Goal: Task Accomplishment & Management: Manage account settings

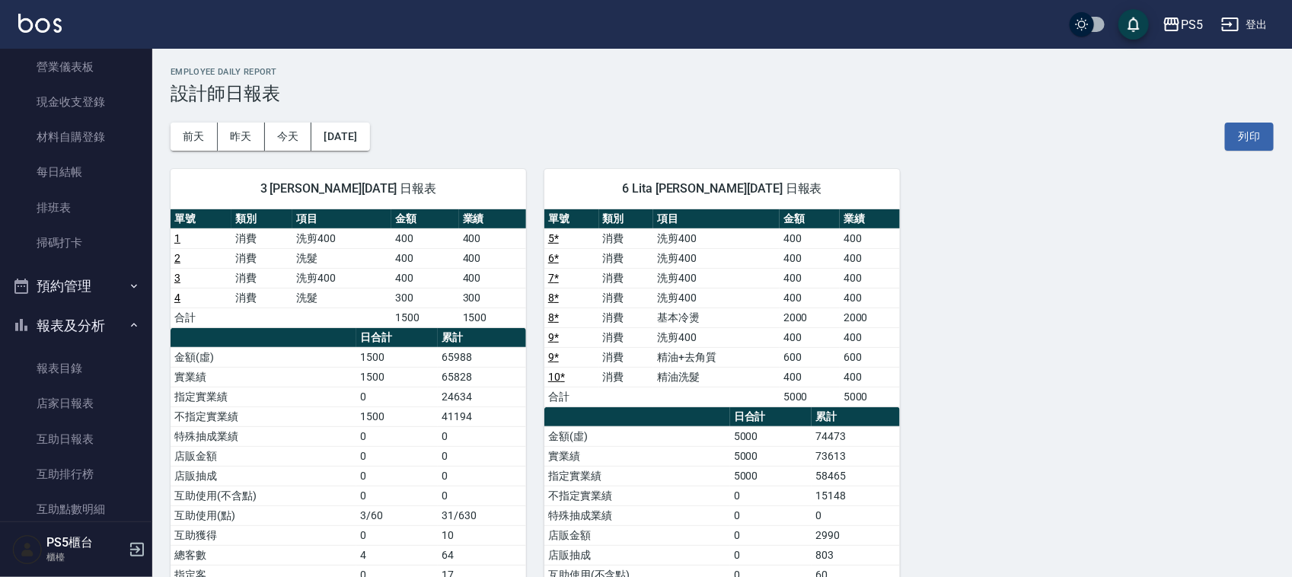
scroll to position [190, 0]
click at [96, 279] on button "預約管理" at bounding box center [76, 288] width 140 height 40
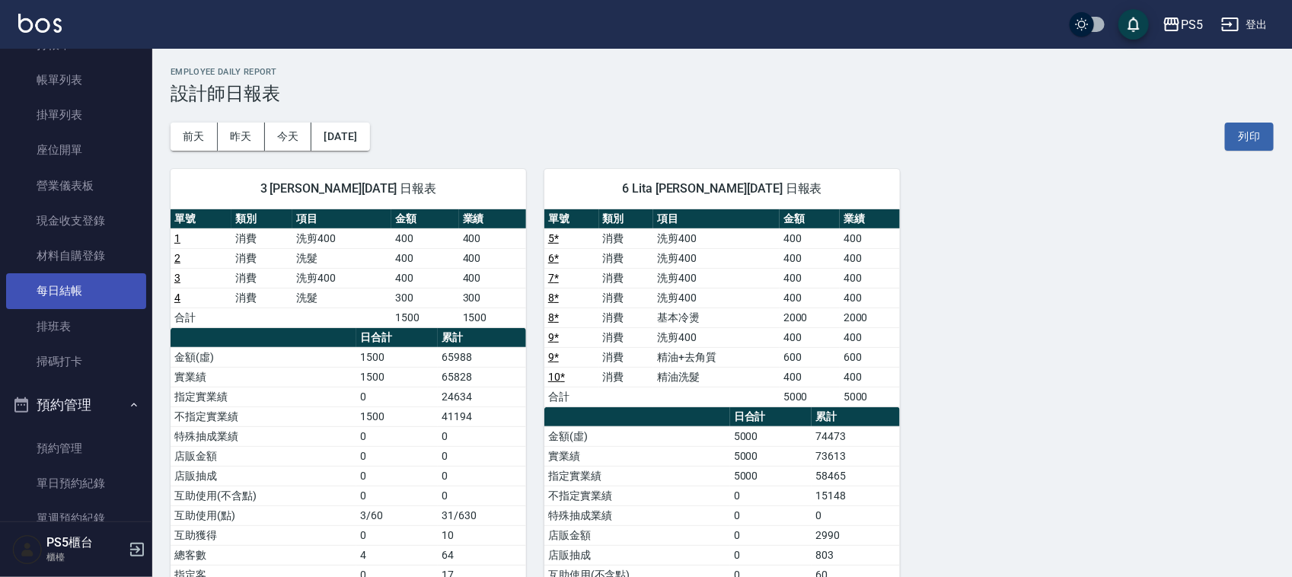
scroll to position [0, 0]
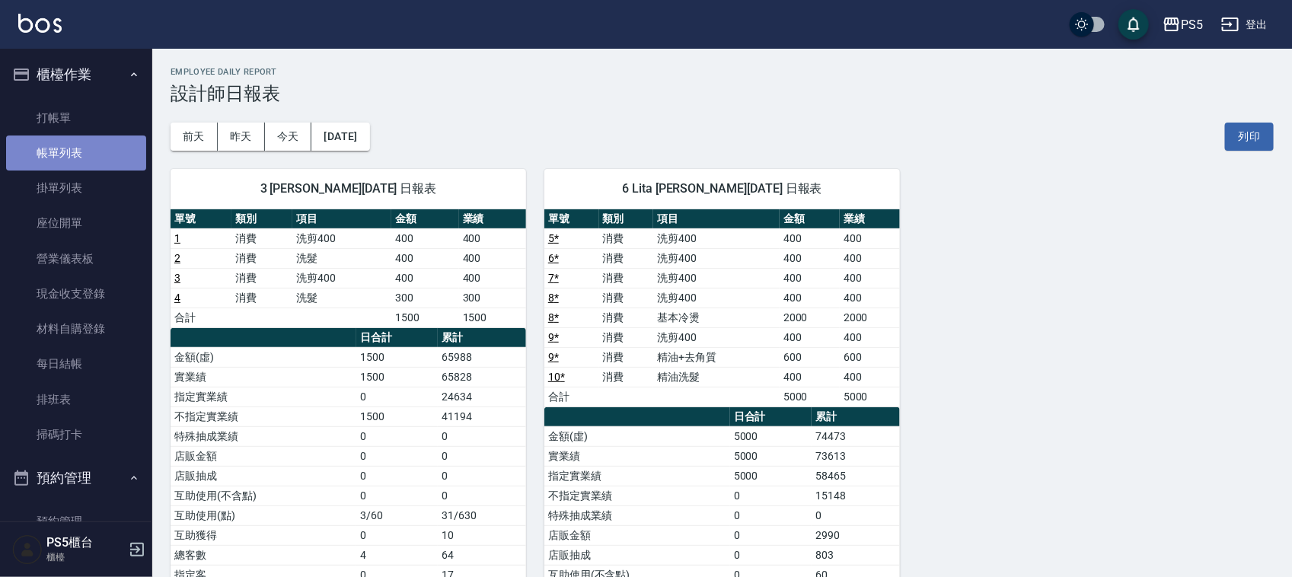
click at [91, 158] on link "帳單列表" at bounding box center [76, 153] width 140 height 35
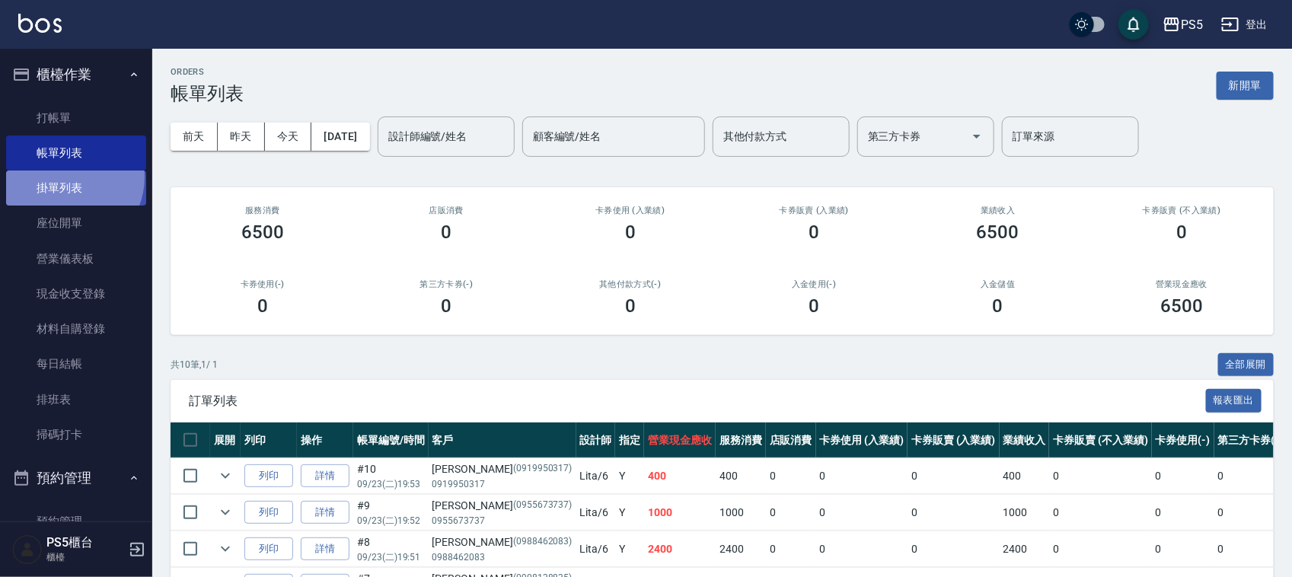
click at [65, 177] on link "掛單列表" at bounding box center [76, 188] width 140 height 35
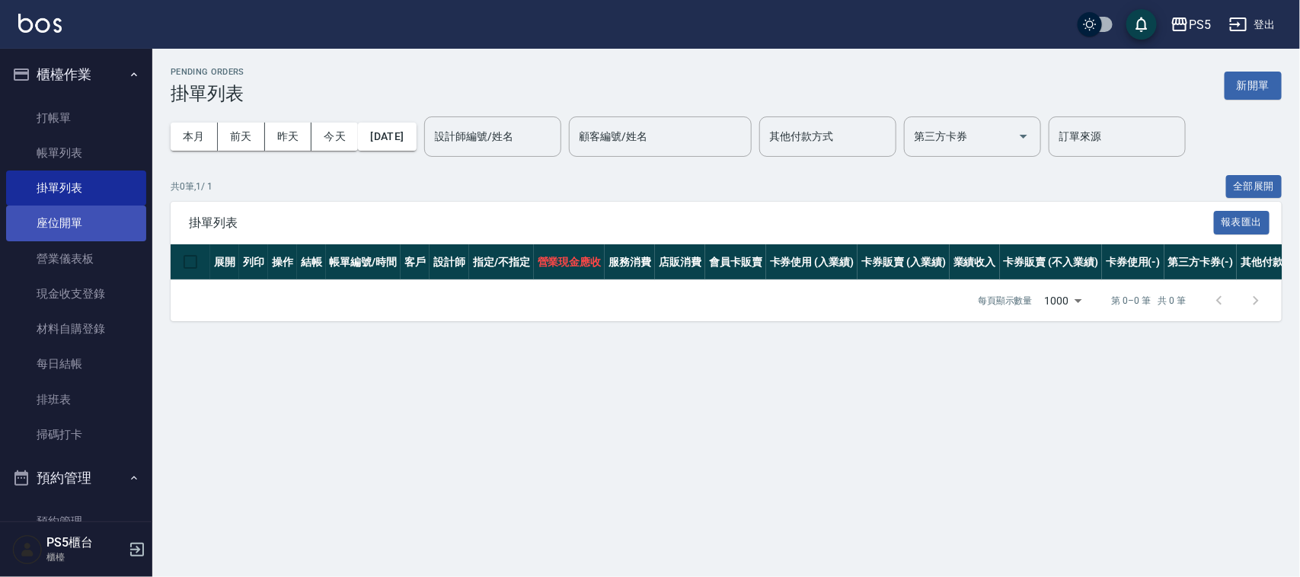
click at [84, 223] on link "座位開單" at bounding box center [76, 223] width 140 height 35
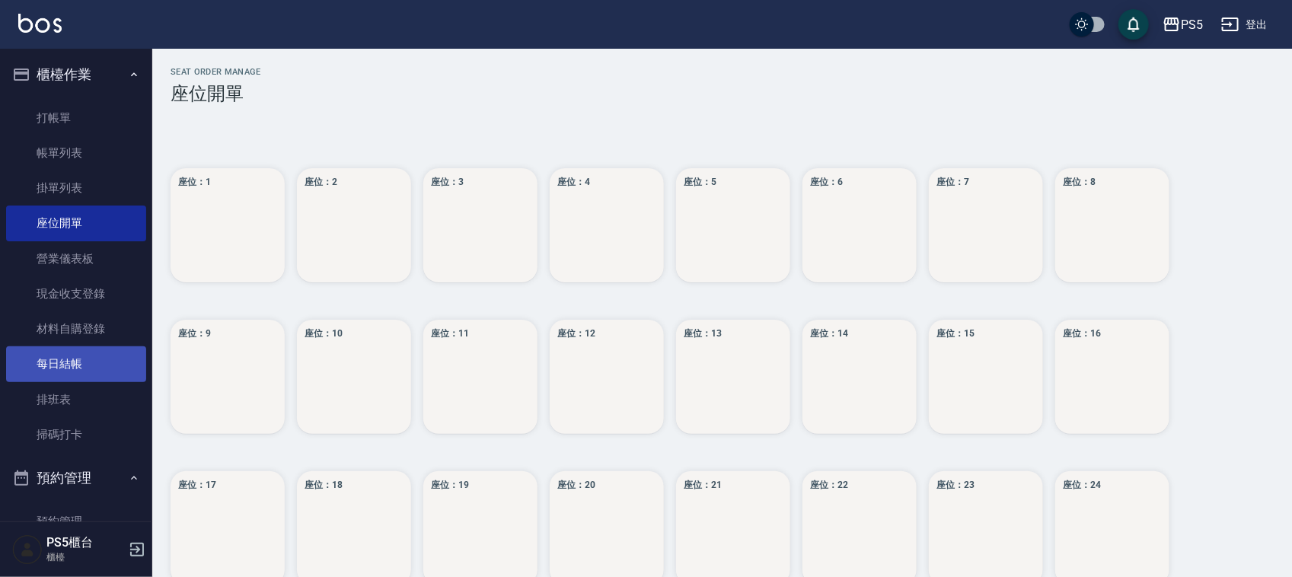
click at [108, 351] on link "每日結帳" at bounding box center [76, 364] width 140 height 35
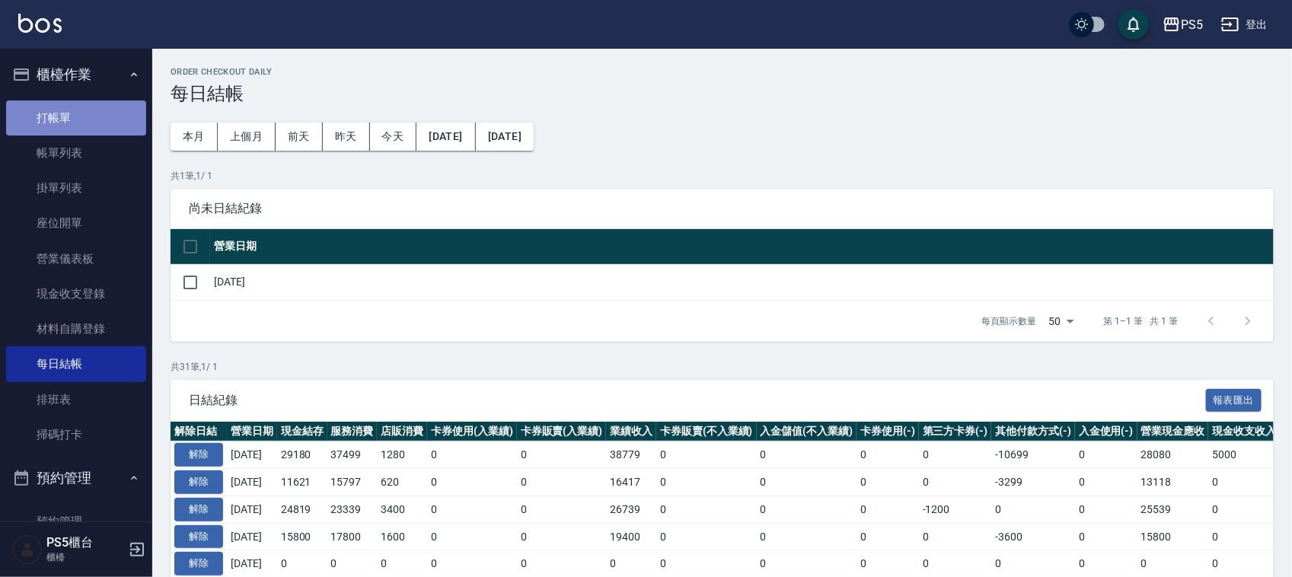
click at [80, 122] on link "打帳單" at bounding box center [76, 118] width 140 height 35
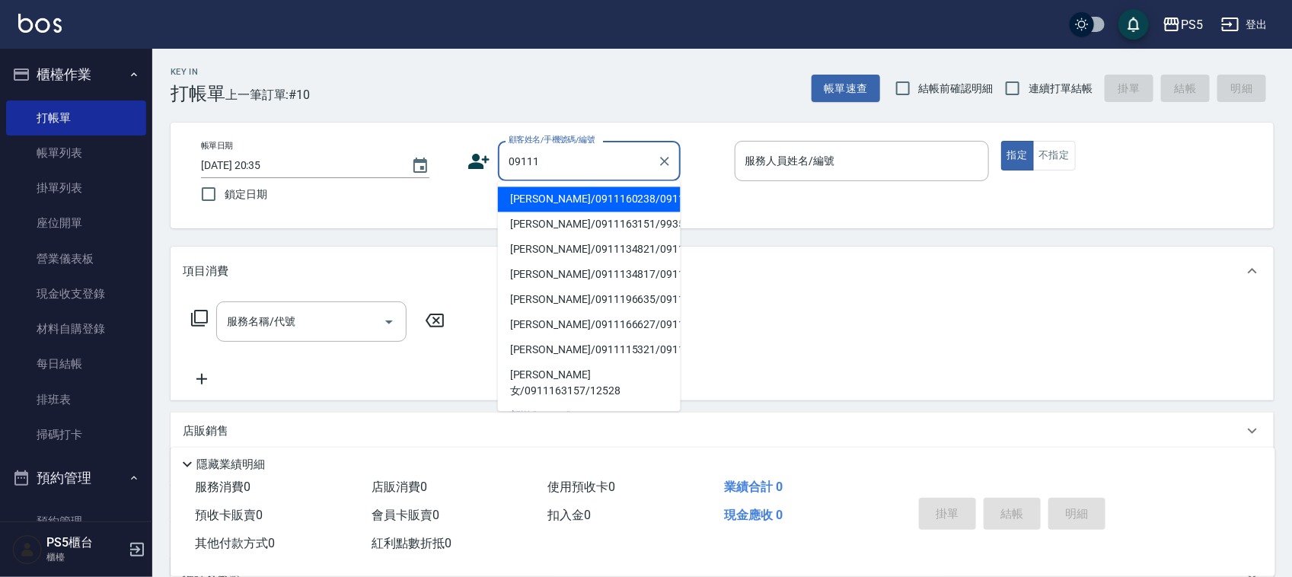
click at [543, 206] on li "[PERSON_NAME]/0911160238/0911160238" at bounding box center [589, 199] width 183 height 25
type input "[PERSON_NAME]/0911160238/0911160238"
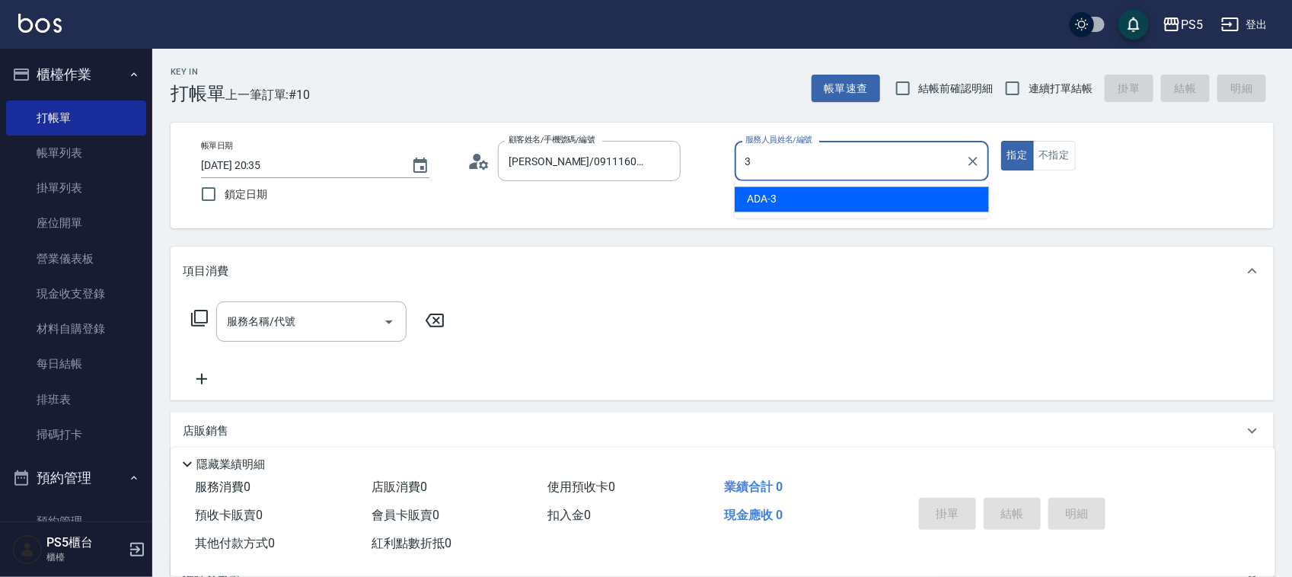
type input "ADA-3"
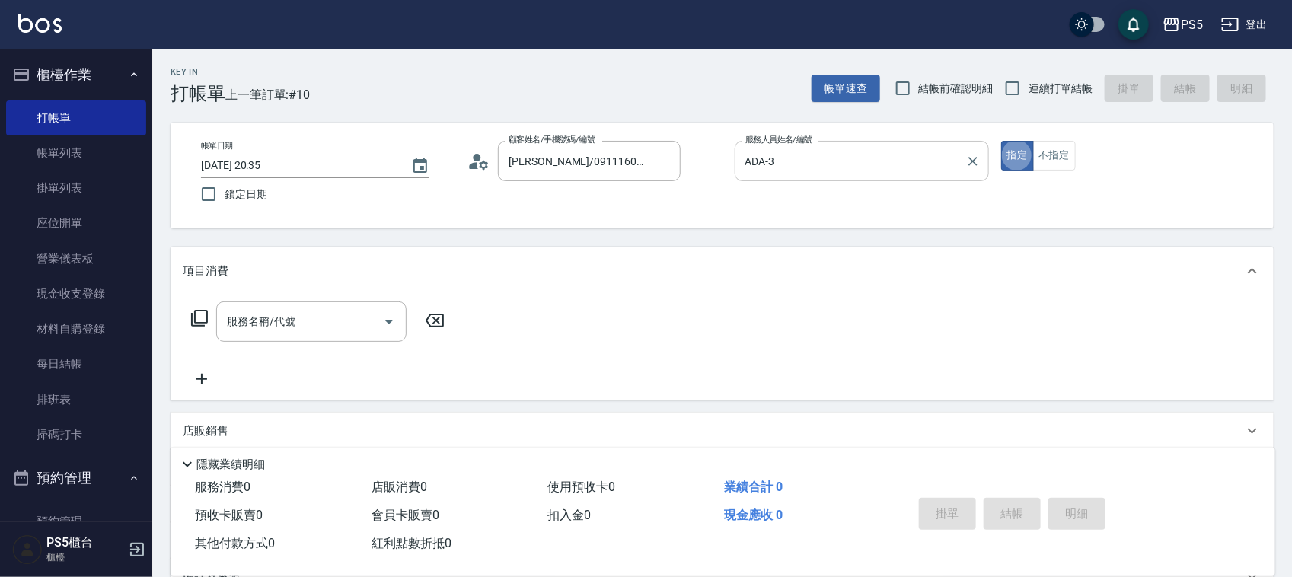
type button "true"
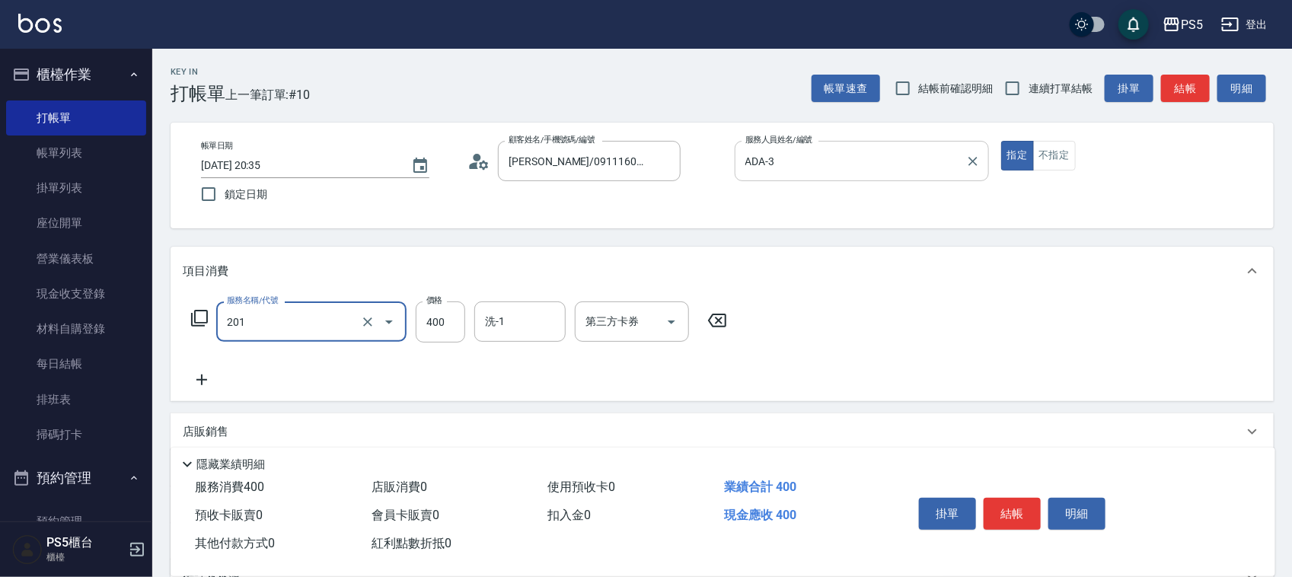
type input "洗剪400(201)"
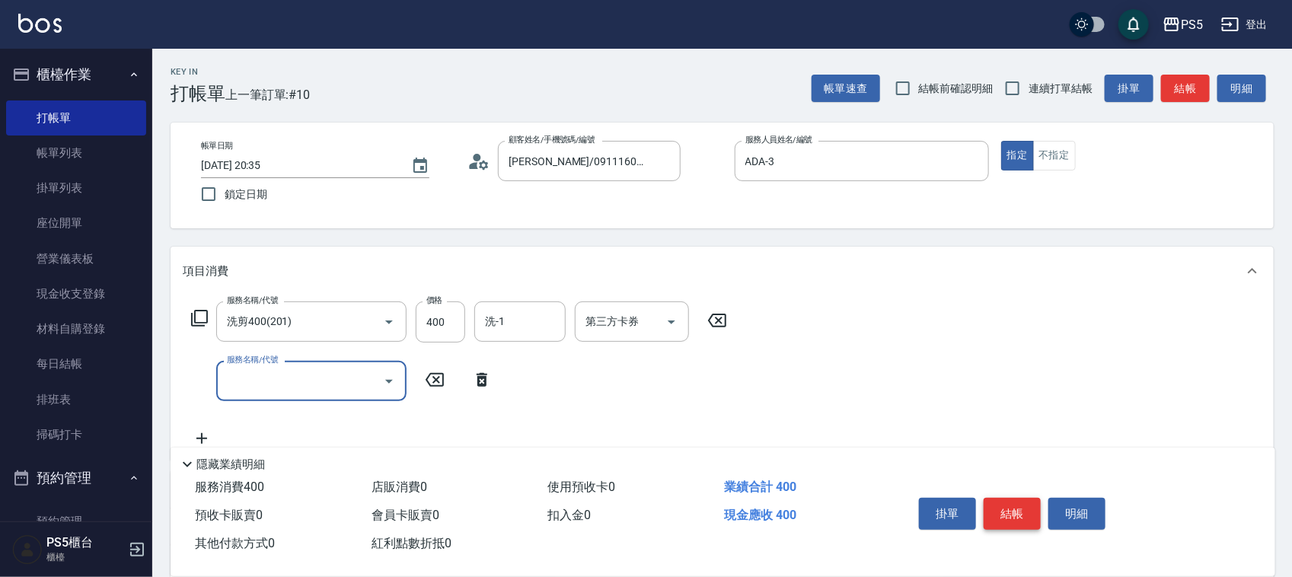
click at [998, 498] on button "結帳" at bounding box center [1012, 514] width 57 height 32
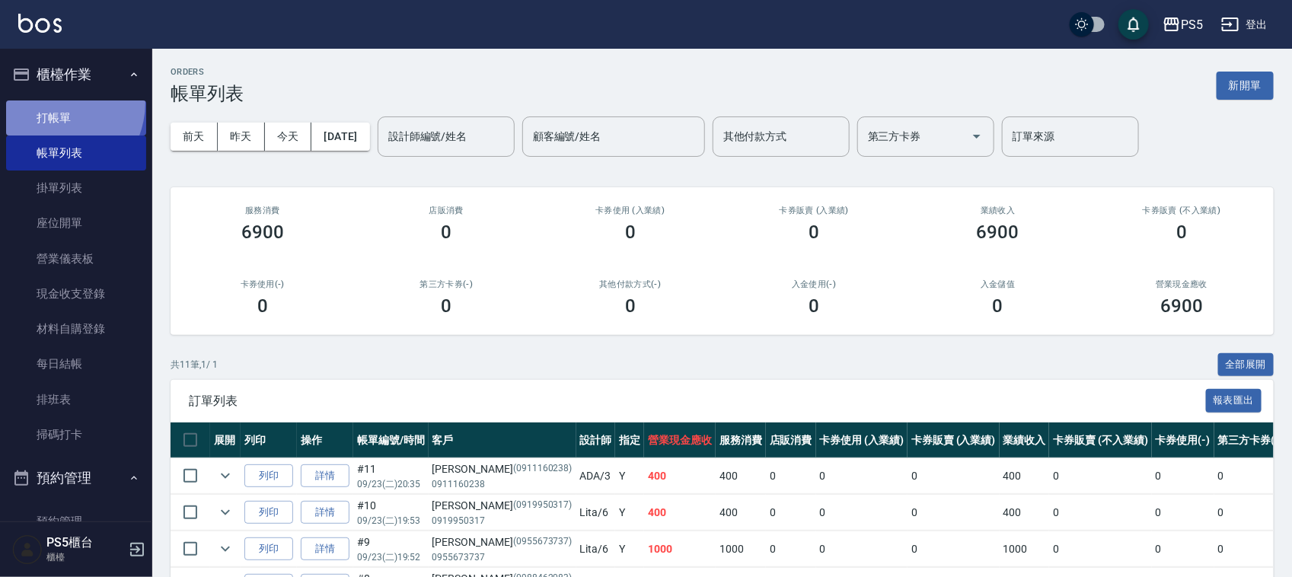
click at [48, 101] on link "打帳單" at bounding box center [76, 118] width 140 height 35
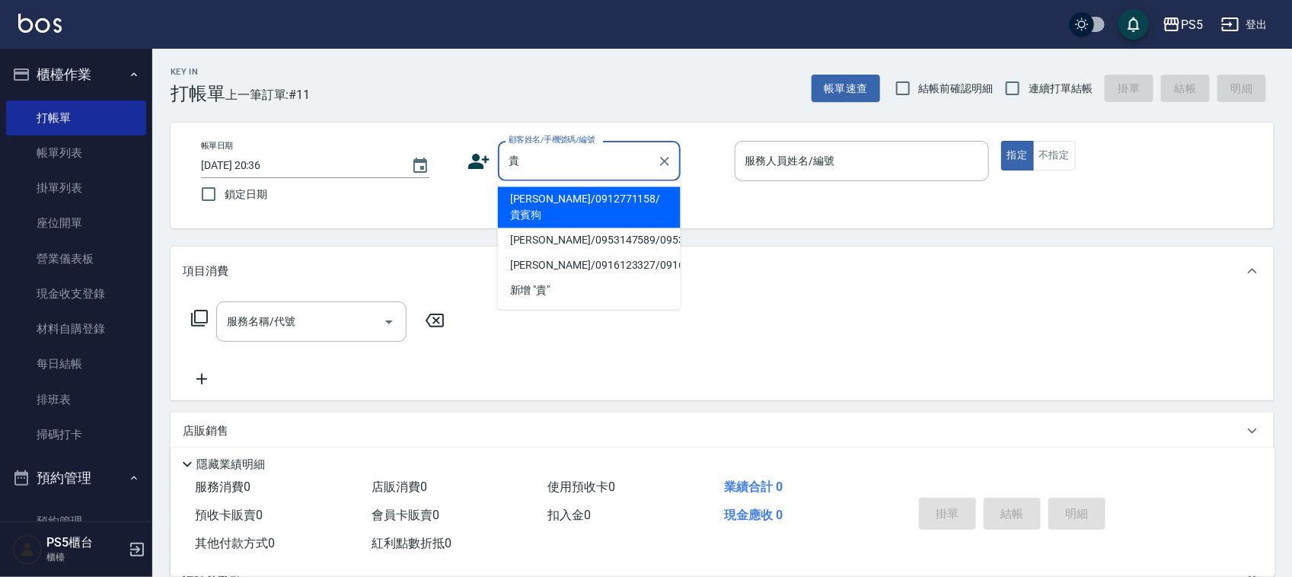
type input "[PERSON_NAME]/0912771158/貴賓狗"
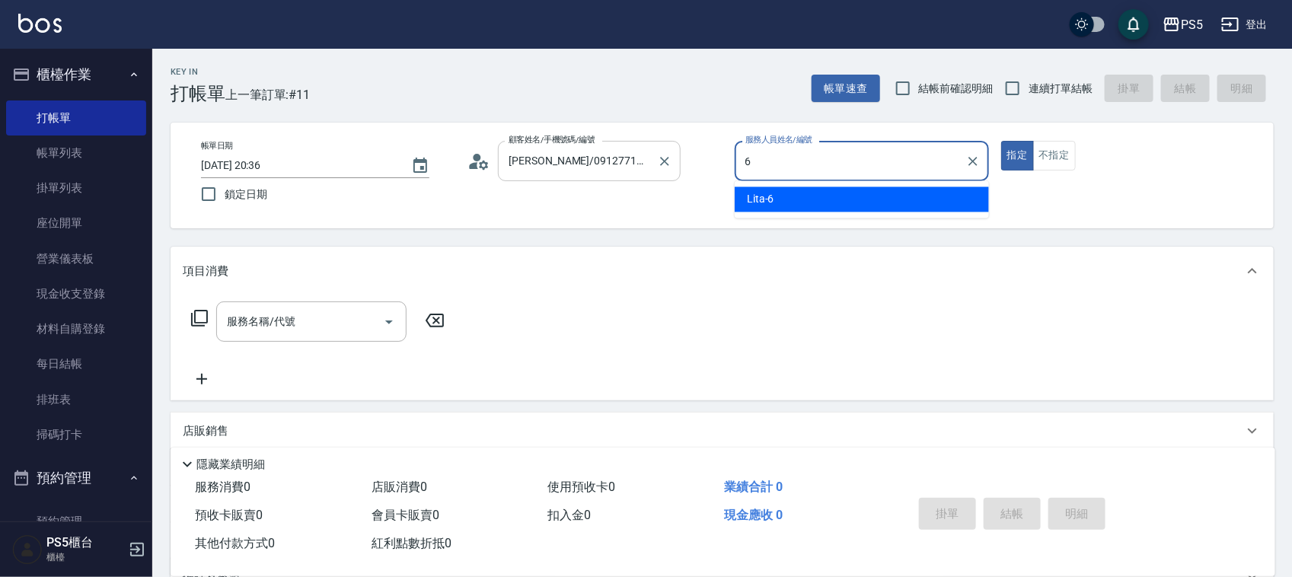
type input "Lita-6"
type button "true"
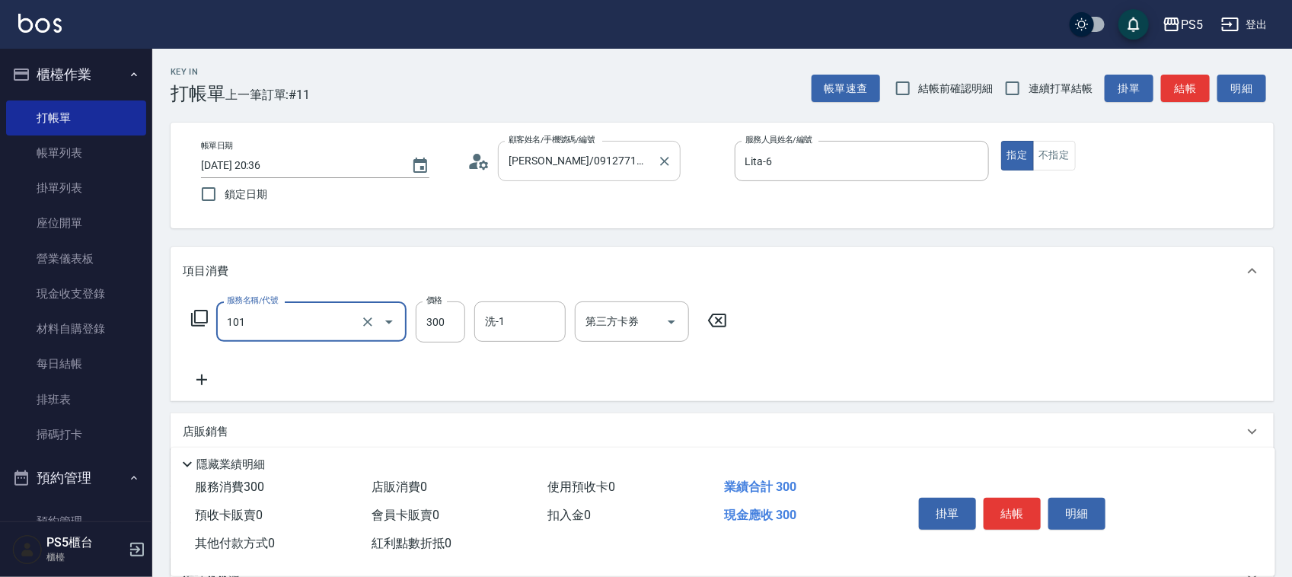
type input "洗髮(101)"
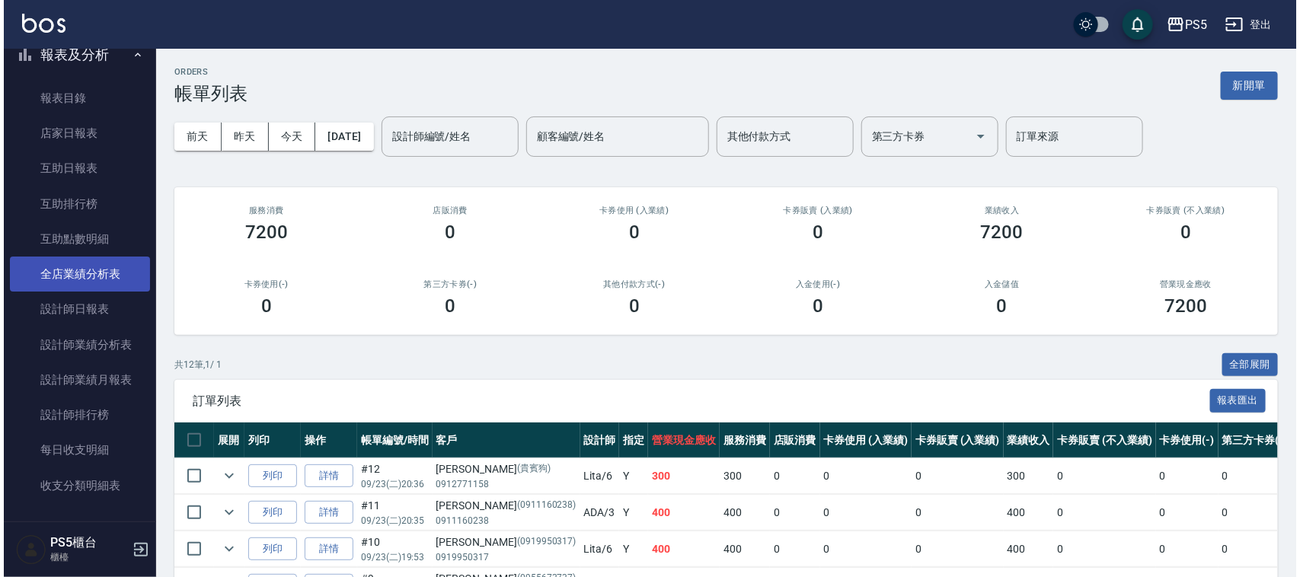
scroll to position [666, 0]
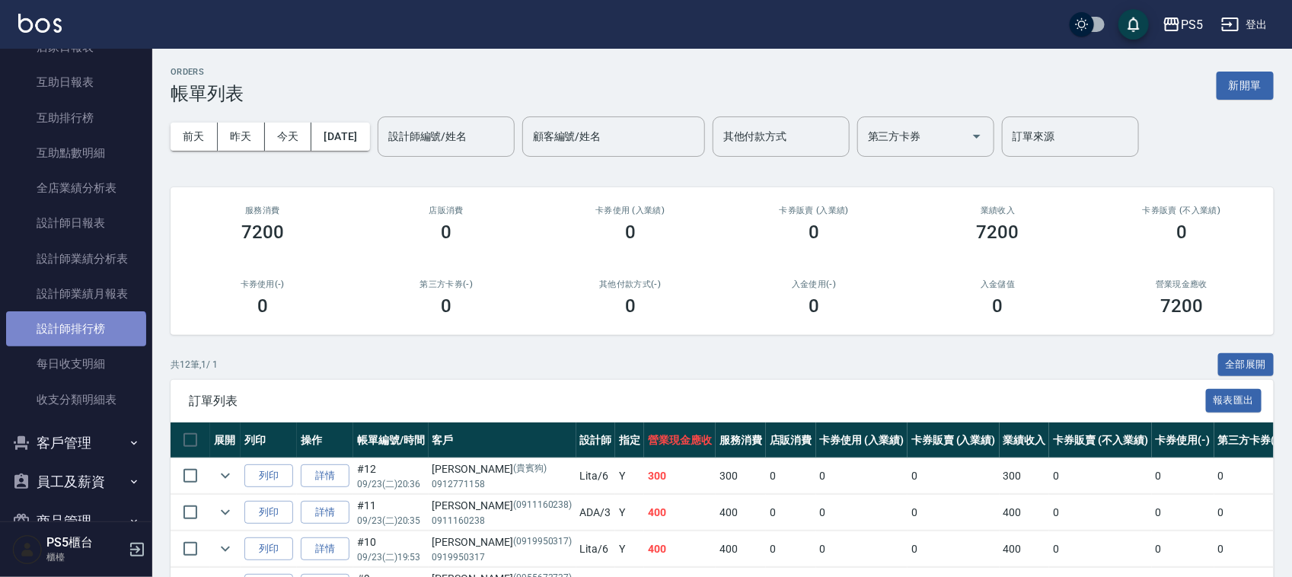
click at [75, 340] on link "設計師排行榜" at bounding box center [76, 328] width 140 height 35
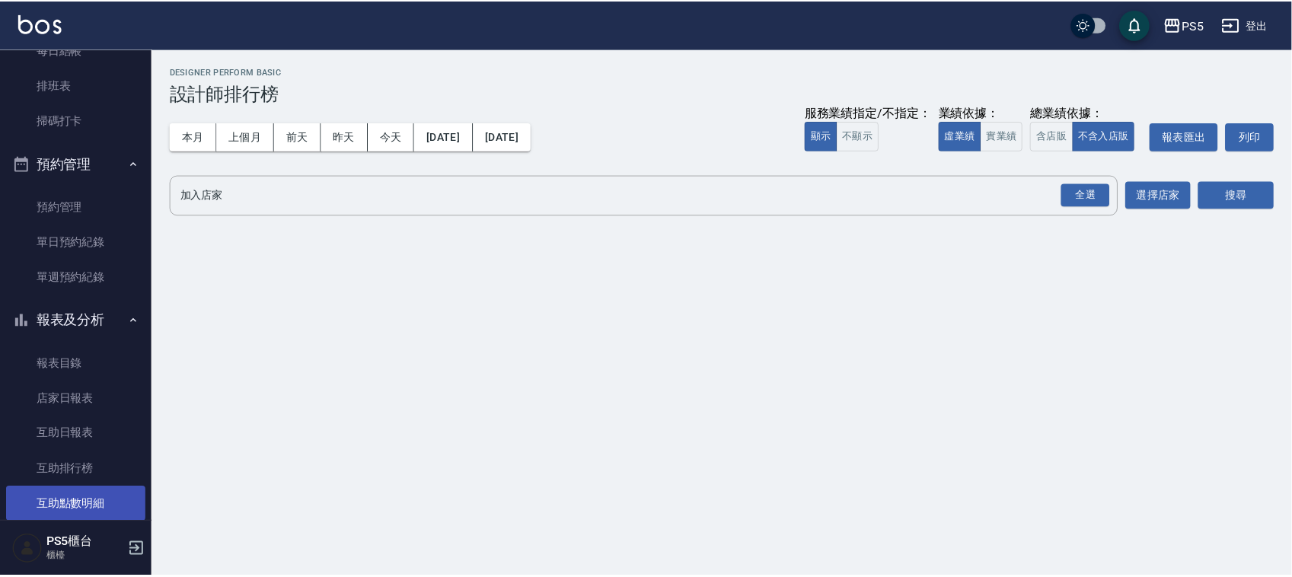
scroll to position [286, 0]
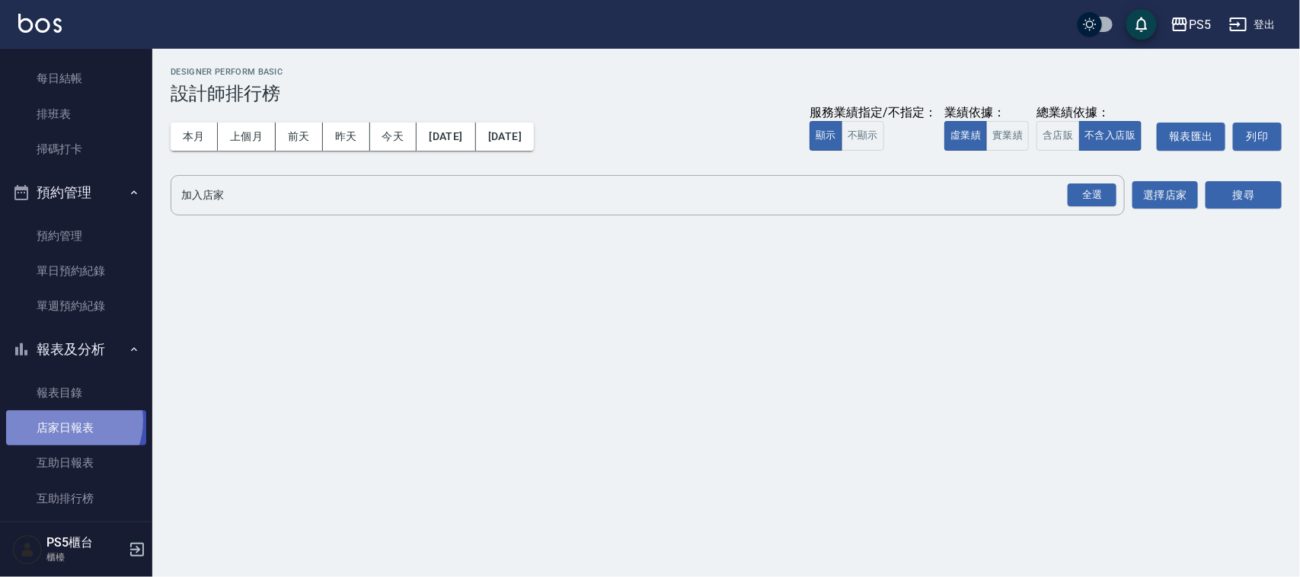
click at [65, 421] on link "店家日報表" at bounding box center [76, 427] width 140 height 35
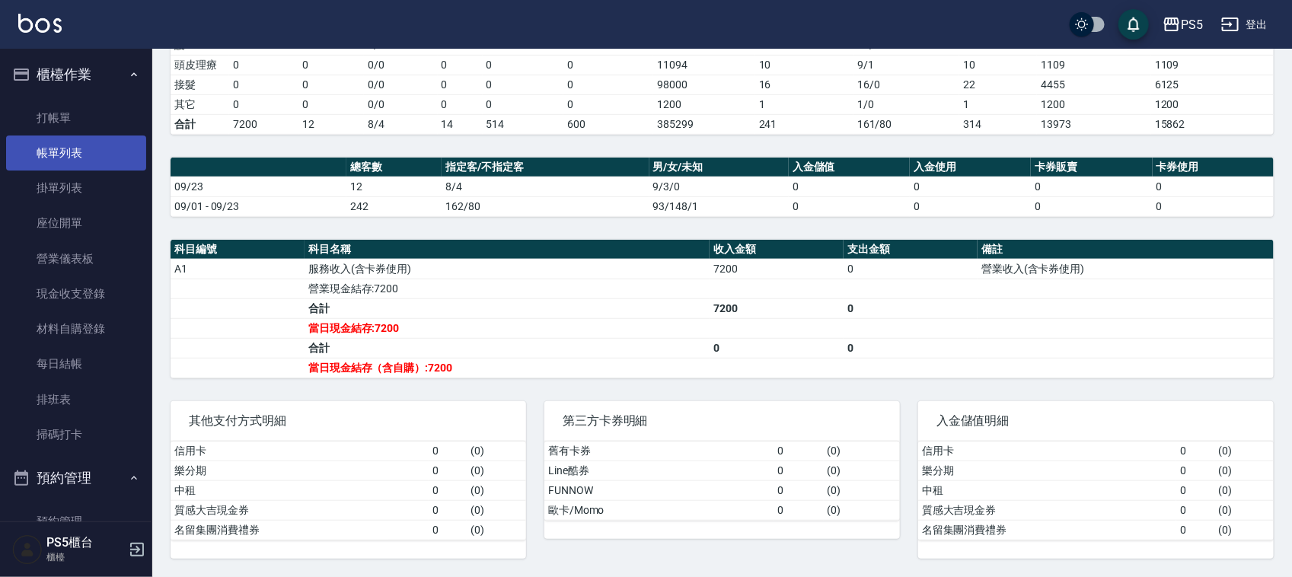
click at [88, 161] on link "帳單列表" at bounding box center [76, 153] width 140 height 35
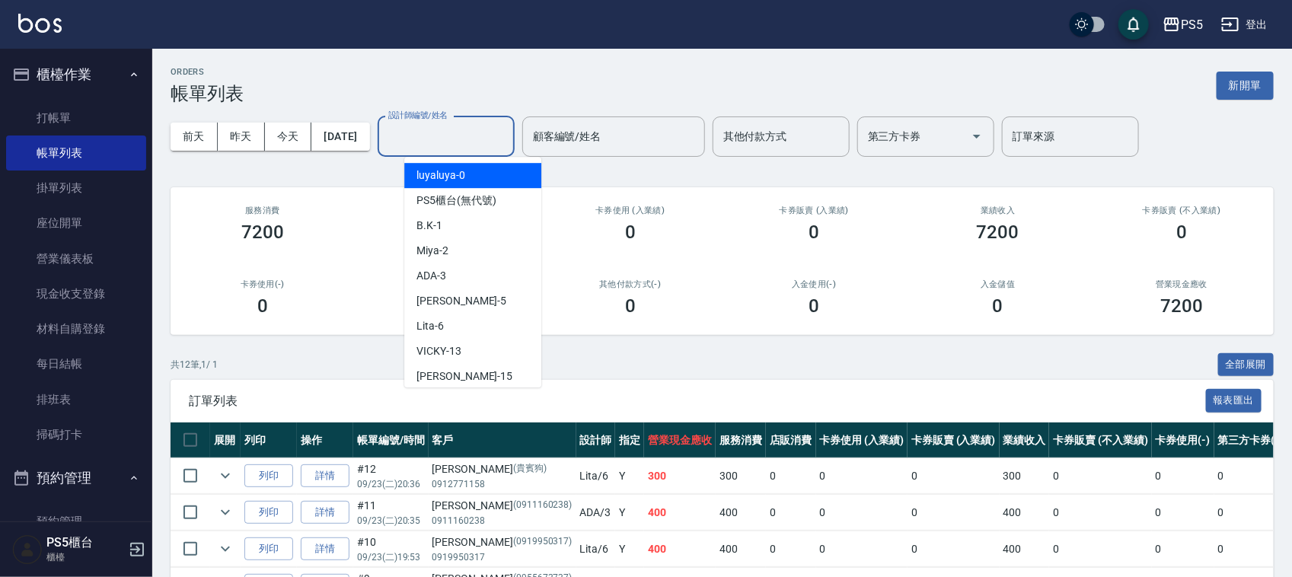
click at [459, 139] on input "設計師編號/姓名" at bounding box center [446, 136] width 123 height 27
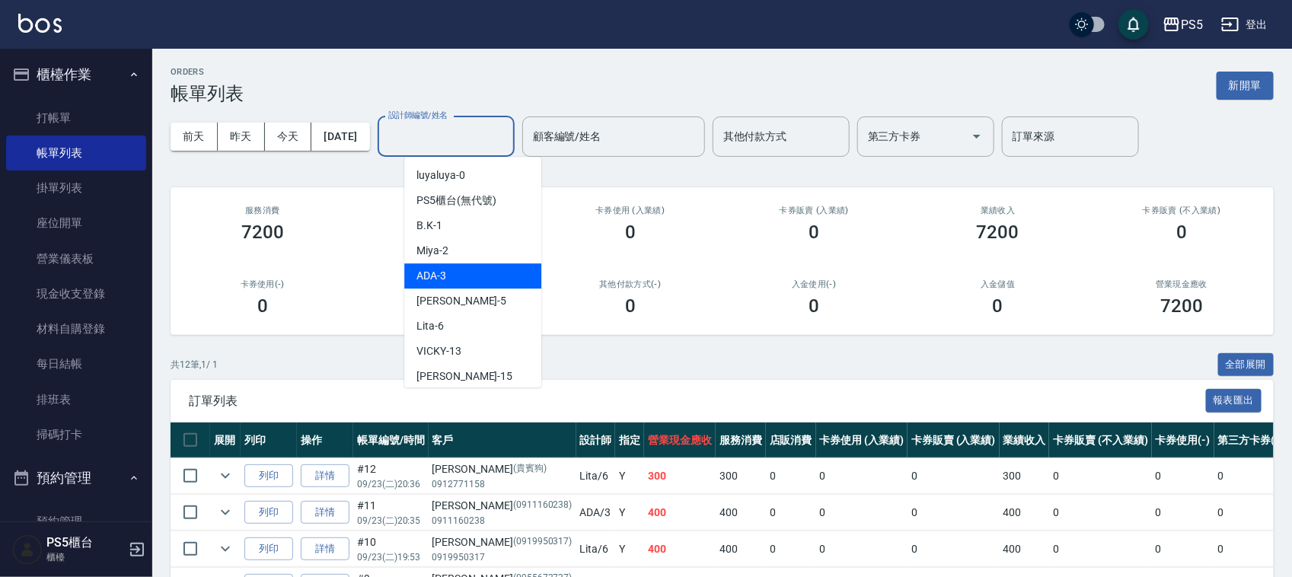
click at [461, 269] on div "ADA -3" at bounding box center [472, 275] width 137 height 25
type input "ADA-3"
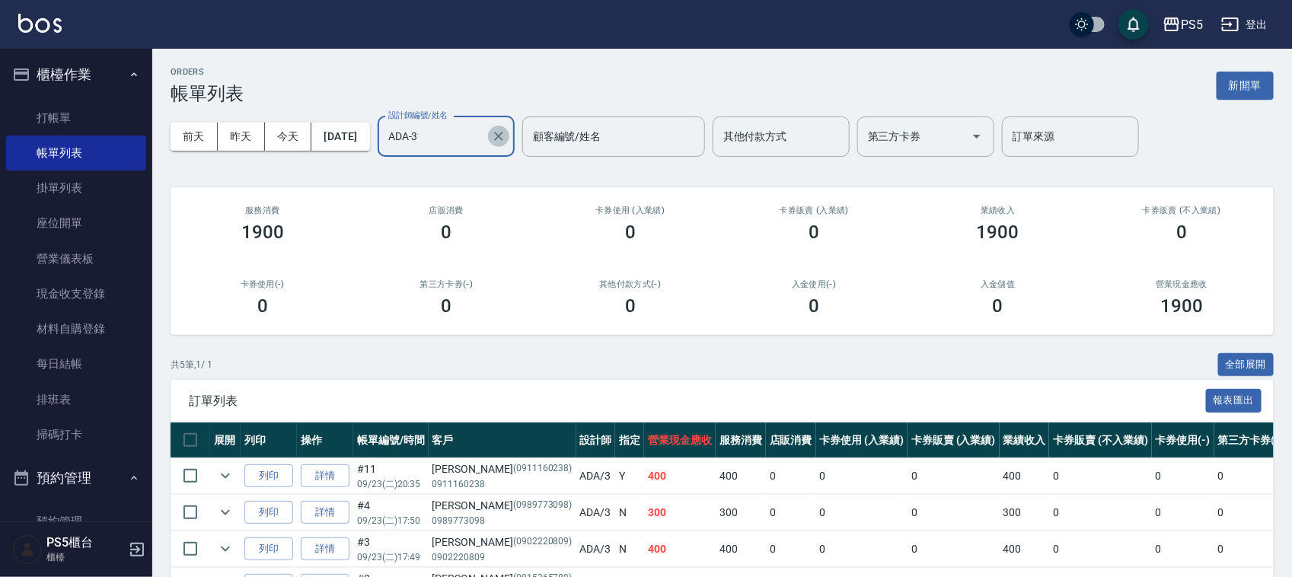
click at [506, 142] on icon "Clear" at bounding box center [498, 136] width 15 height 15
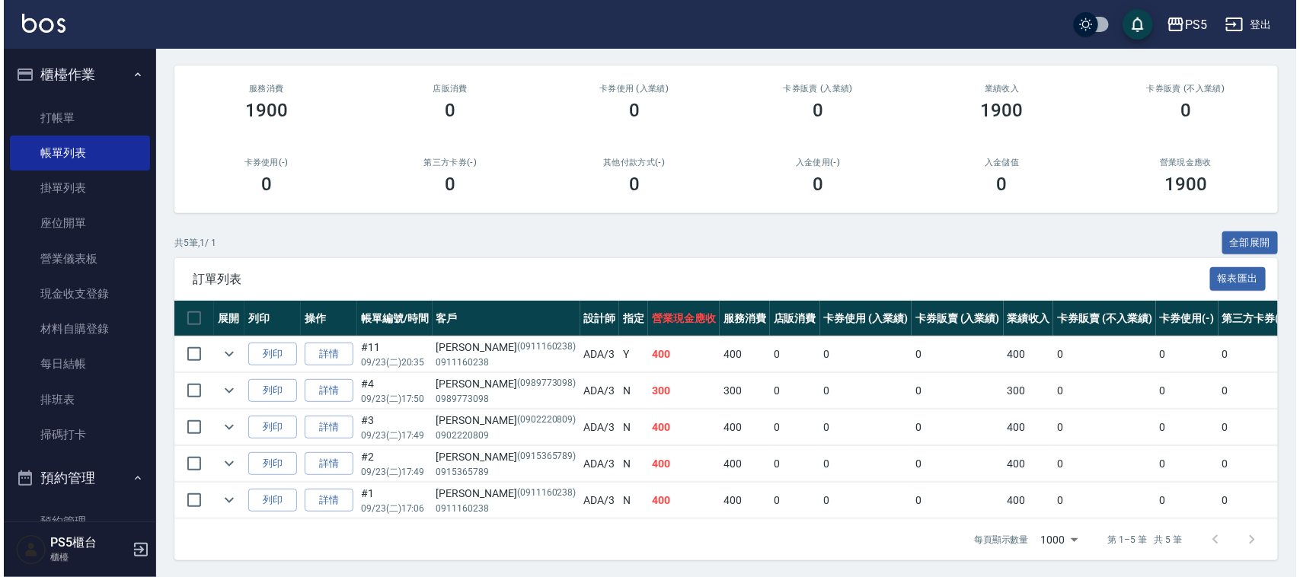
scroll to position [139, 0]
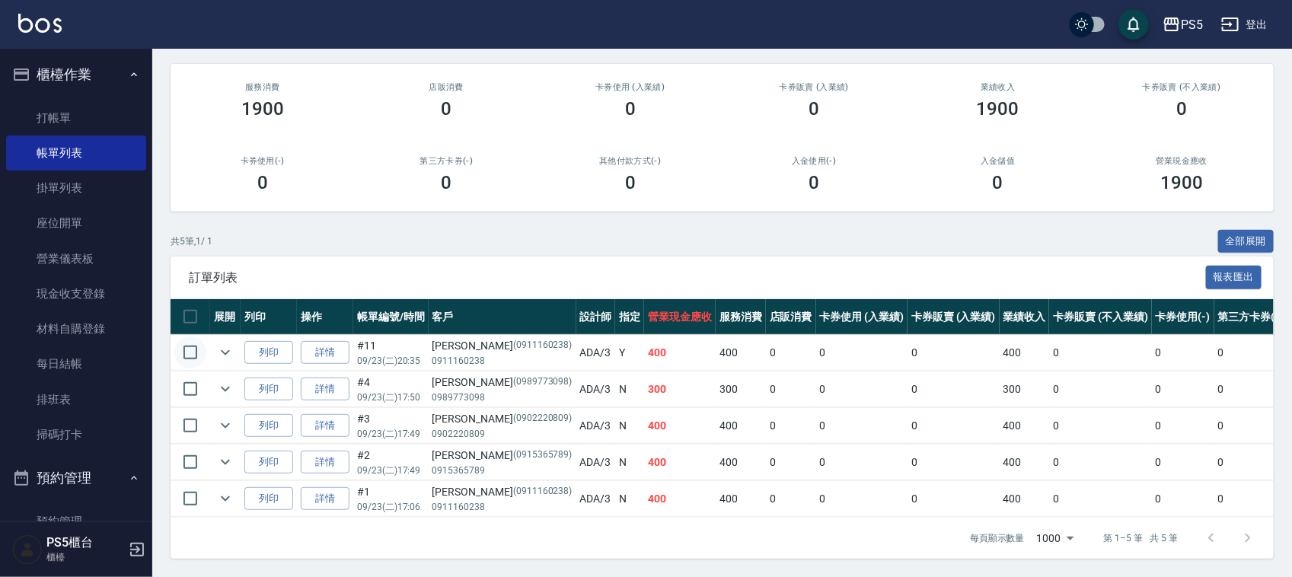
type input "ADA-3"
click at [187, 337] on input "checkbox" at bounding box center [190, 353] width 32 height 32
checkbox input "true"
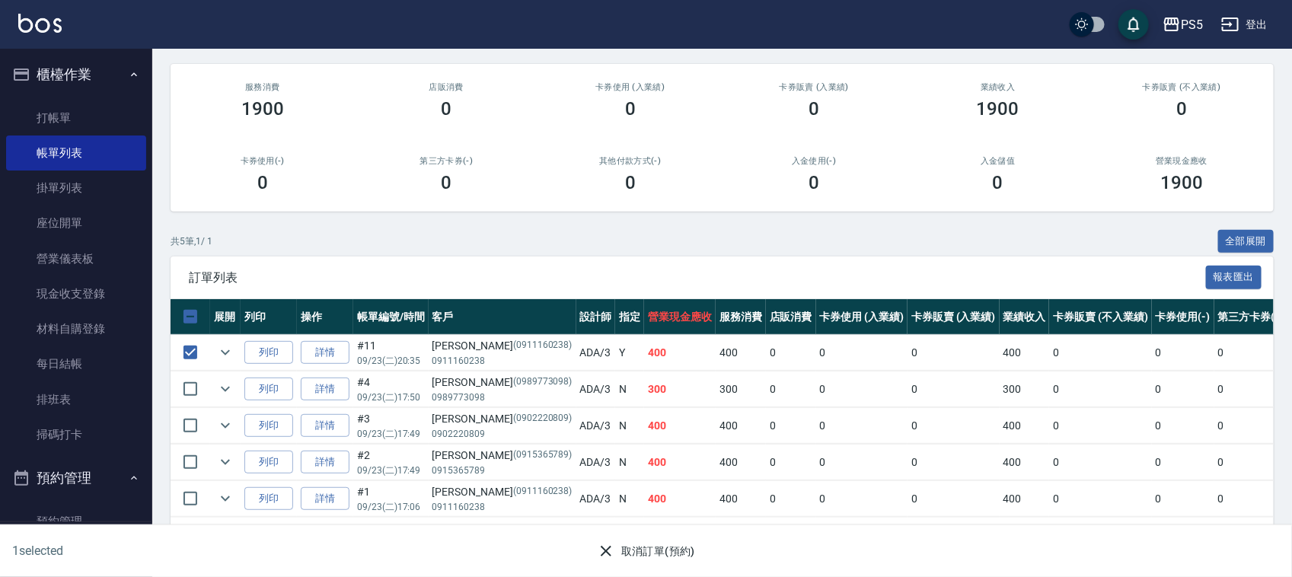
click at [614, 543] on icon "button" at bounding box center [606, 551] width 18 height 18
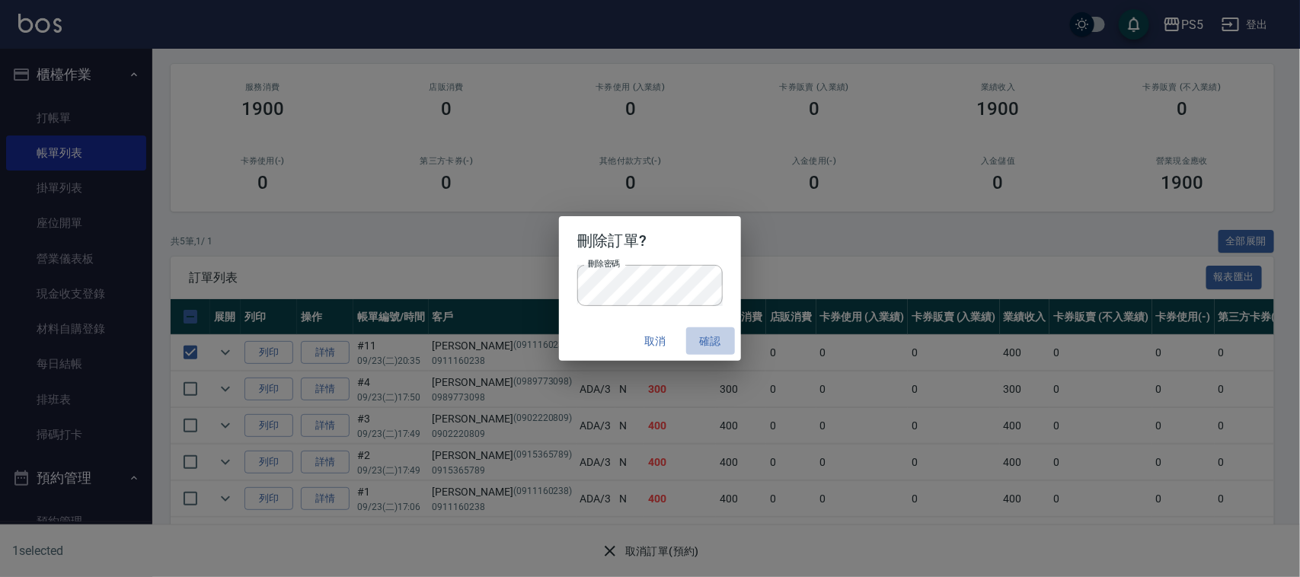
click at [722, 344] on button "確認" at bounding box center [710, 341] width 49 height 28
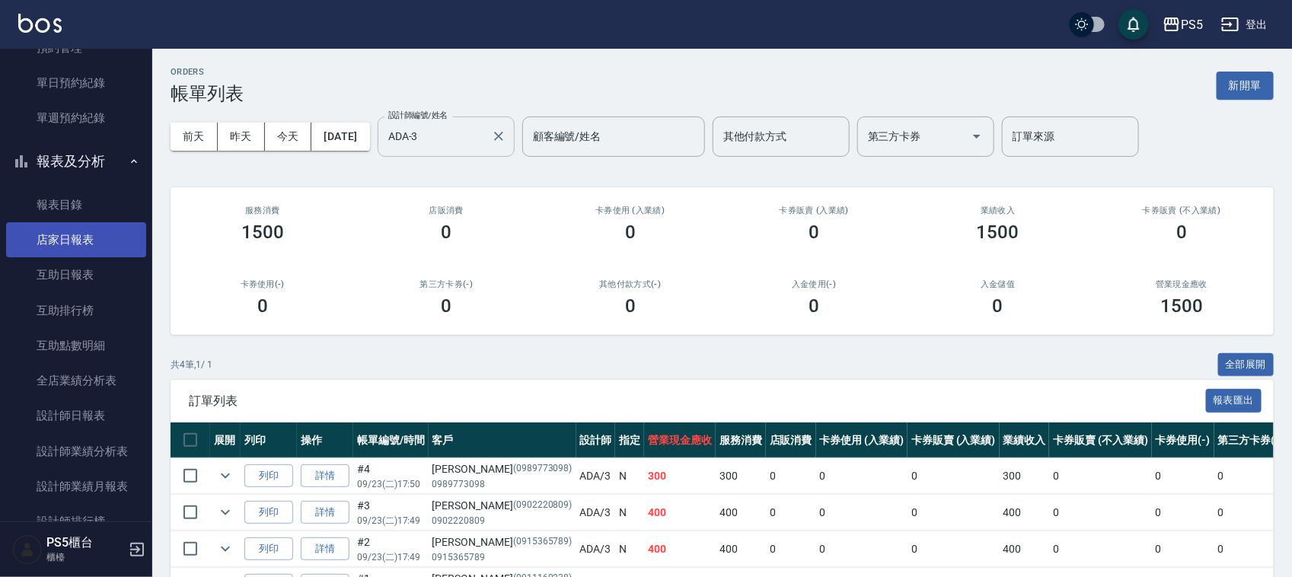
scroll to position [476, 0]
click at [93, 237] on link "店家日報表" at bounding box center [76, 237] width 140 height 35
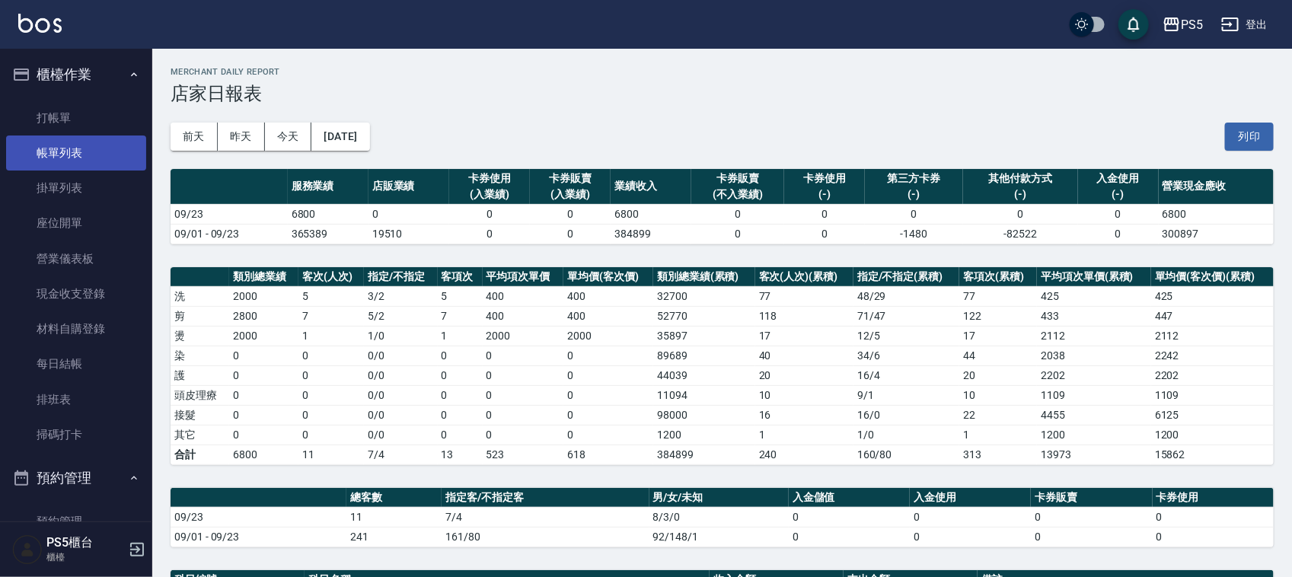
click at [99, 145] on link "帳單列表" at bounding box center [76, 153] width 140 height 35
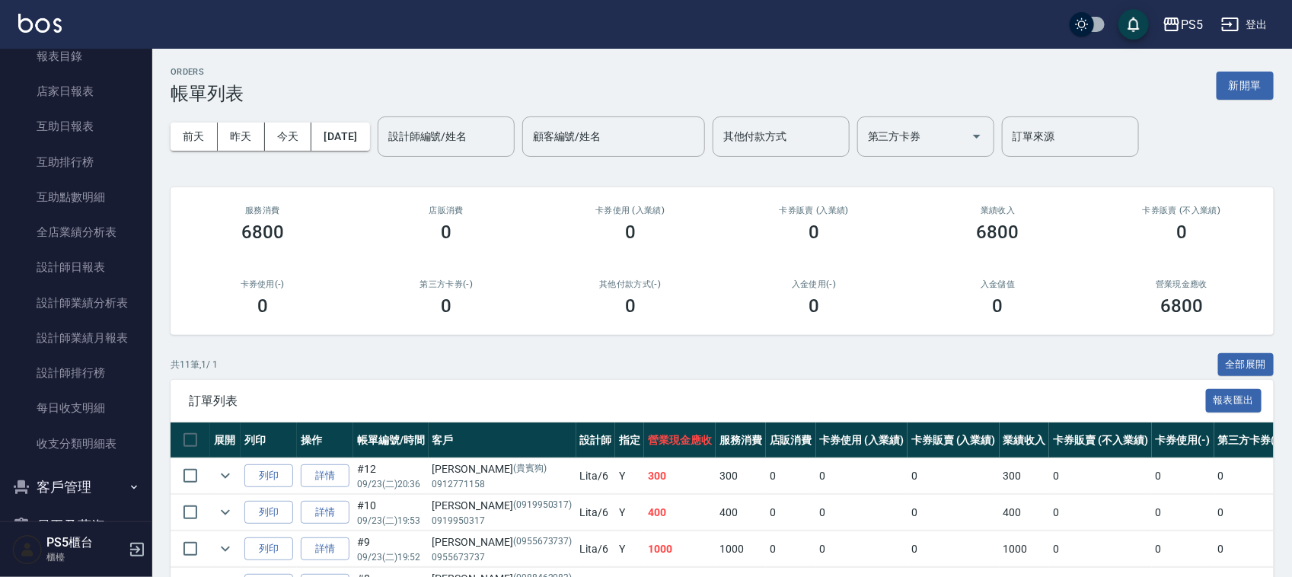
scroll to position [666, 0]
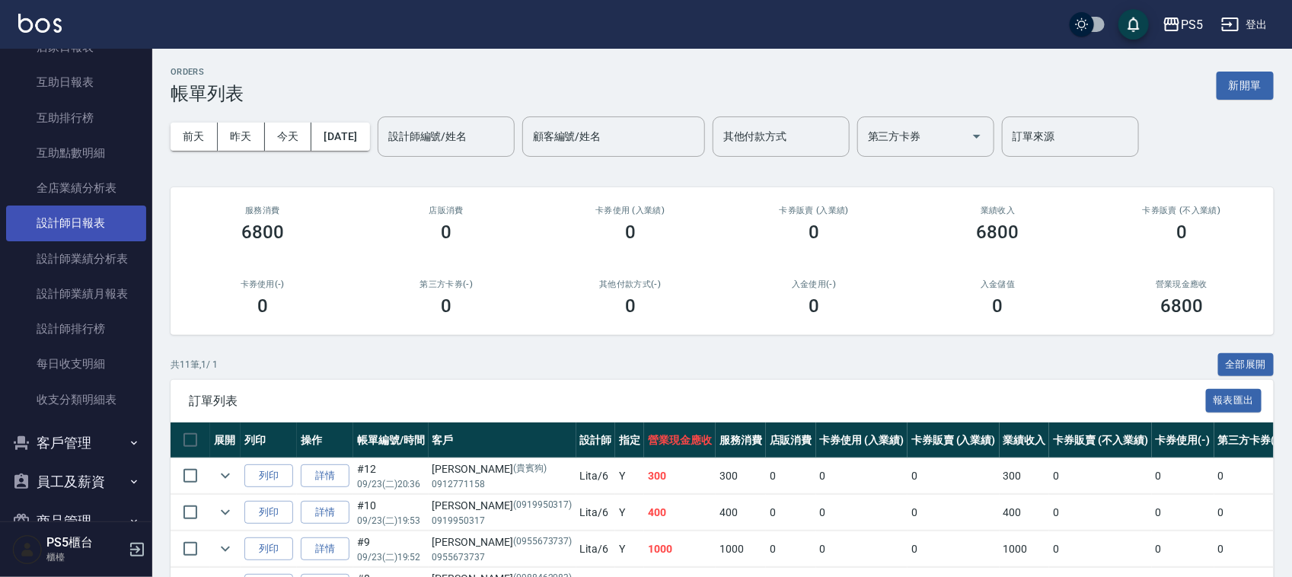
click at [48, 222] on link "設計師日報表" at bounding box center [76, 223] width 140 height 35
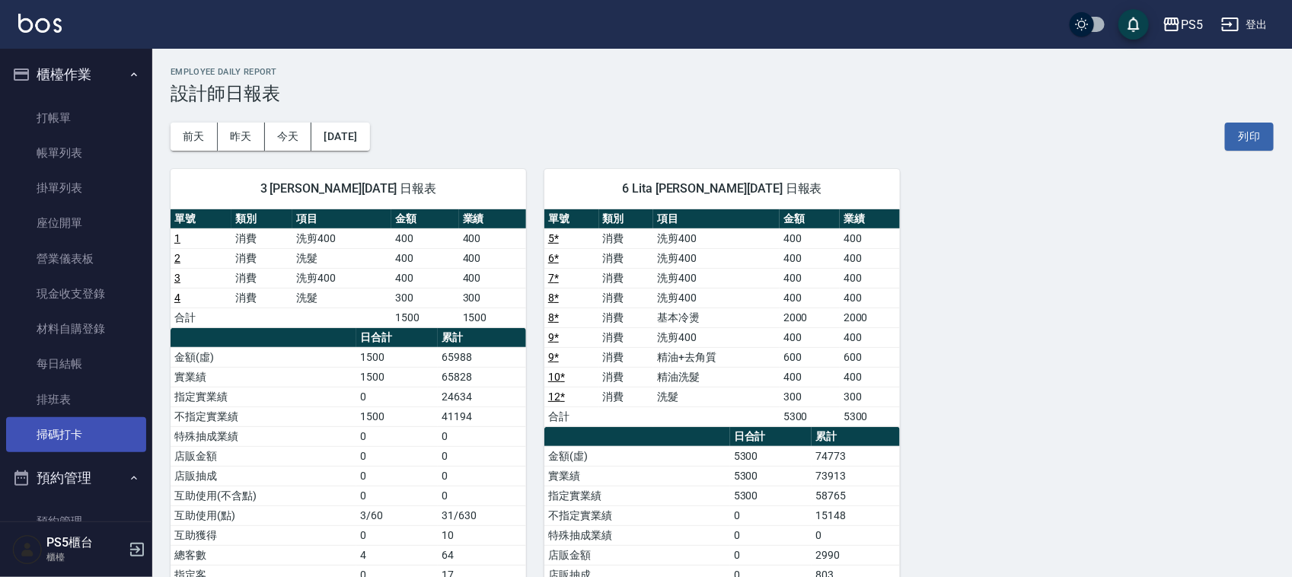
click at [52, 446] on link "掃碼打卡" at bounding box center [76, 434] width 140 height 35
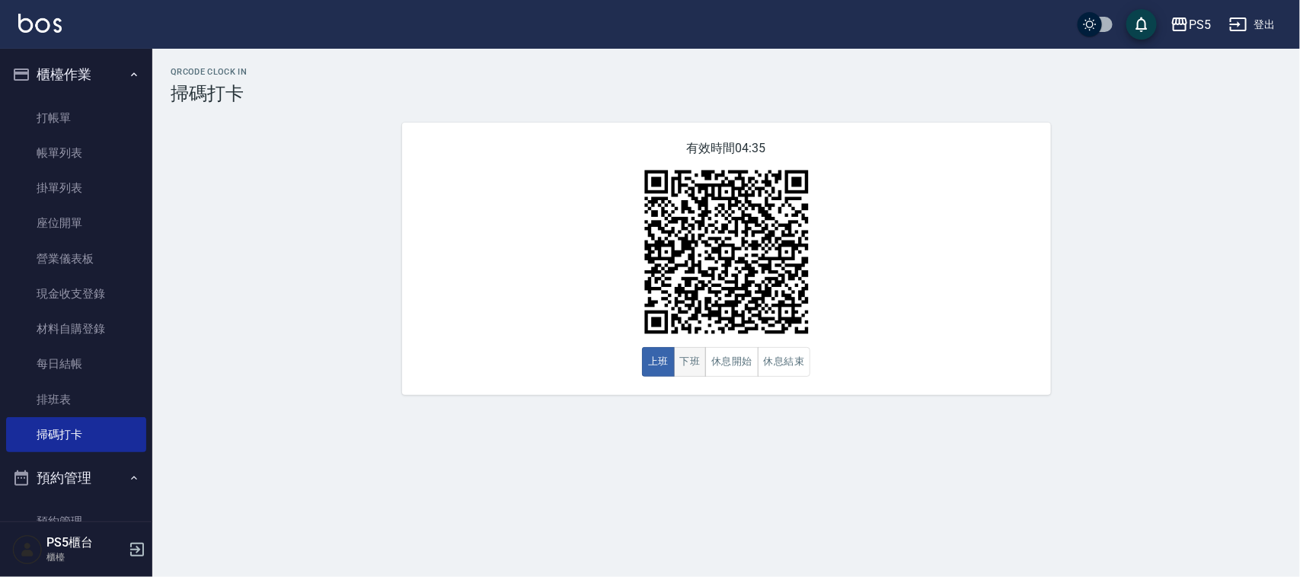
click at [682, 366] on button "下班" at bounding box center [690, 362] width 33 height 30
